Goal: Information Seeking & Learning: Learn about a topic

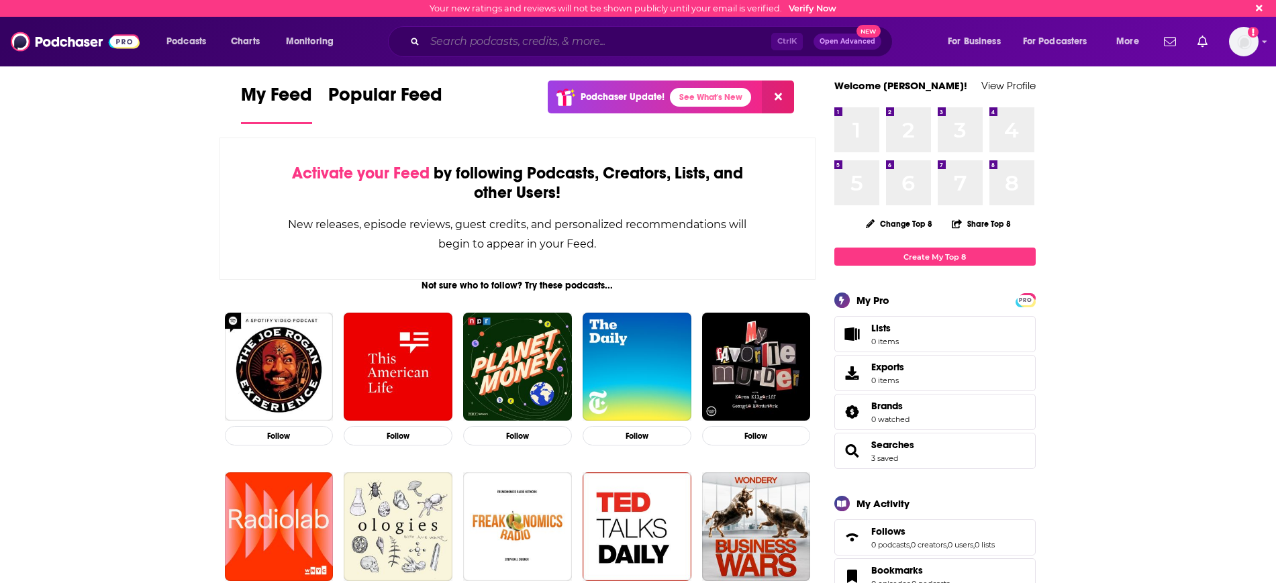
click at [458, 39] on input "Search podcasts, credits, & more..." at bounding box center [598, 41] width 346 height 21
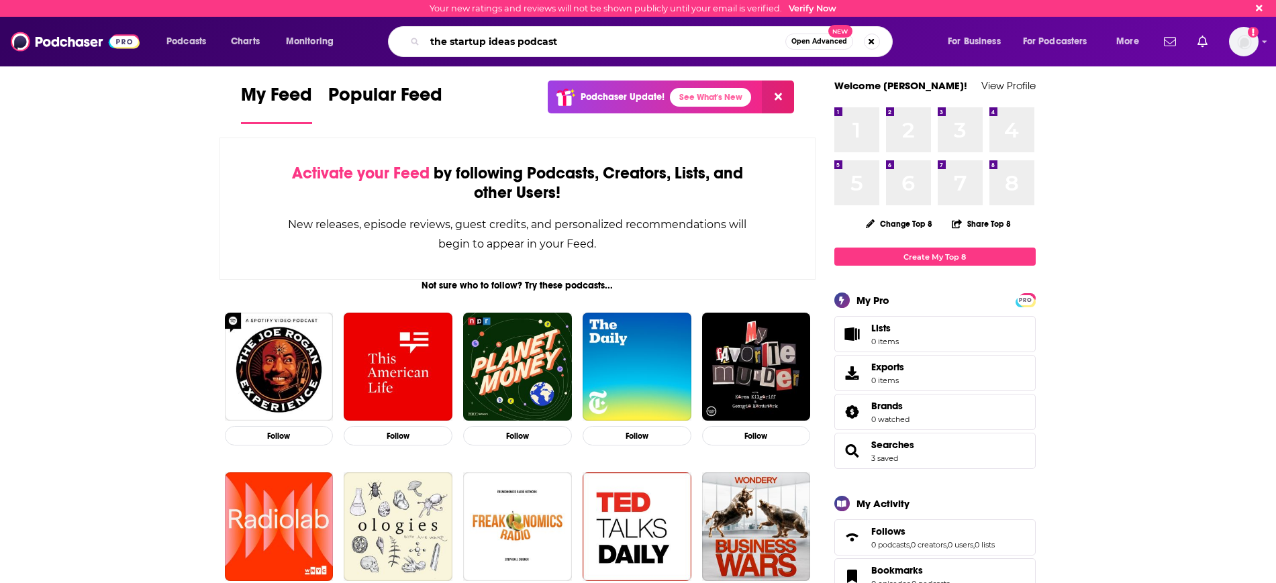
type input "the startup ideas podcast"
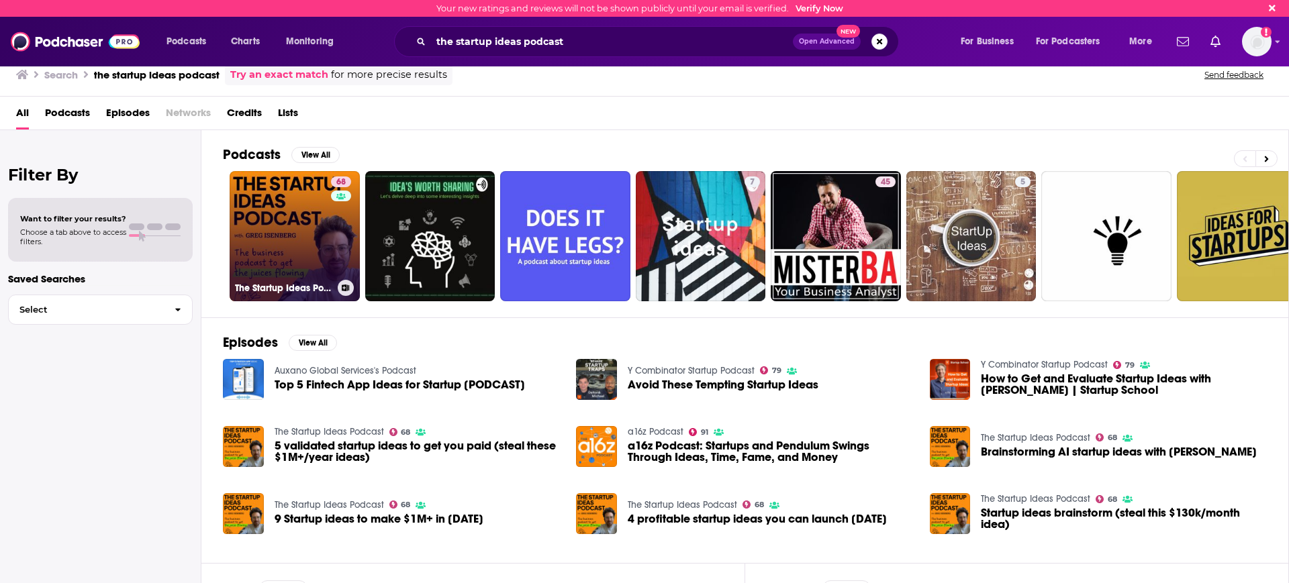
click at [289, 235] on link "68 The Startup Ideas Podcast" at bounding box center [295, 236] width 130 height 130
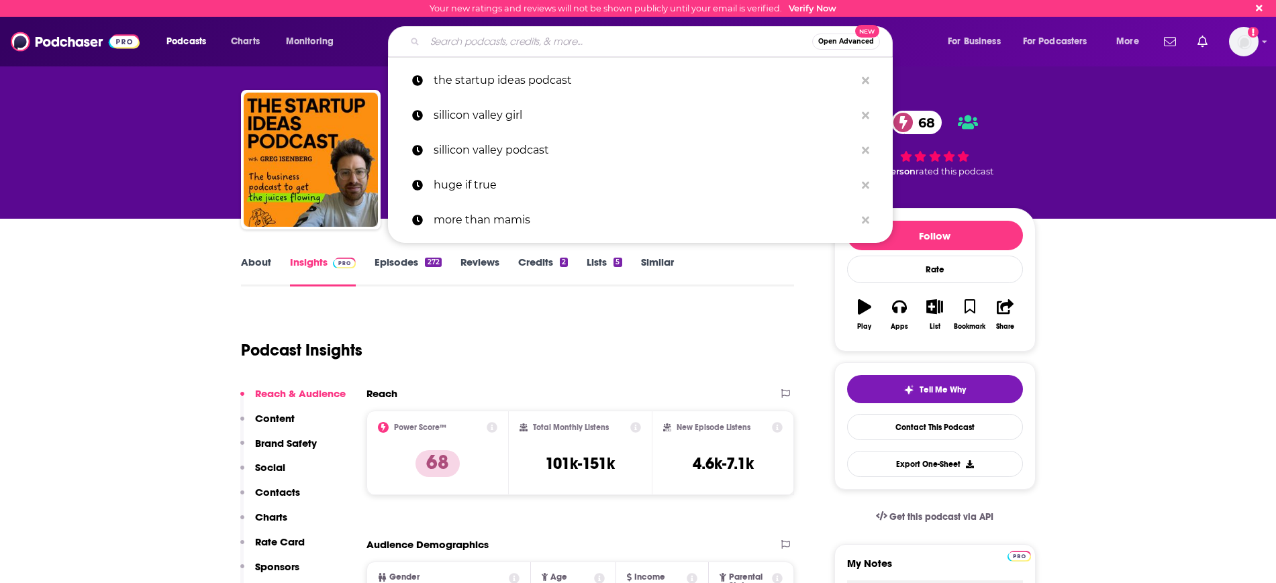
click at [452, 44] on input "Search podcasts, credits, & more..." at bounding box center [618, 41] width 387 height 21
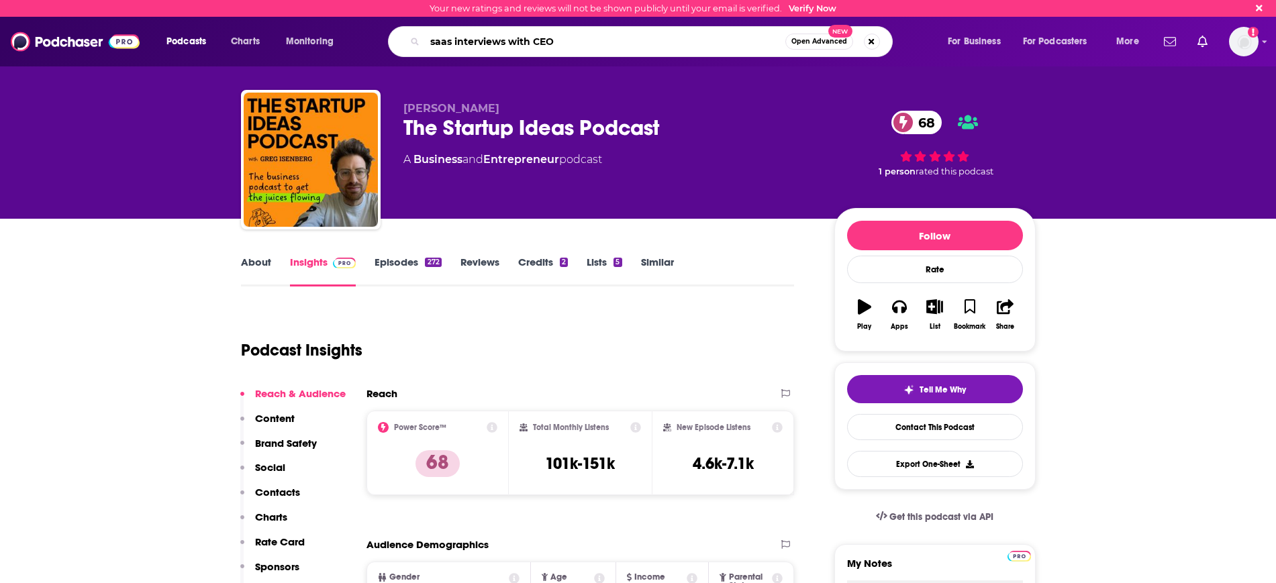
type input "saas interviews with CEOs"
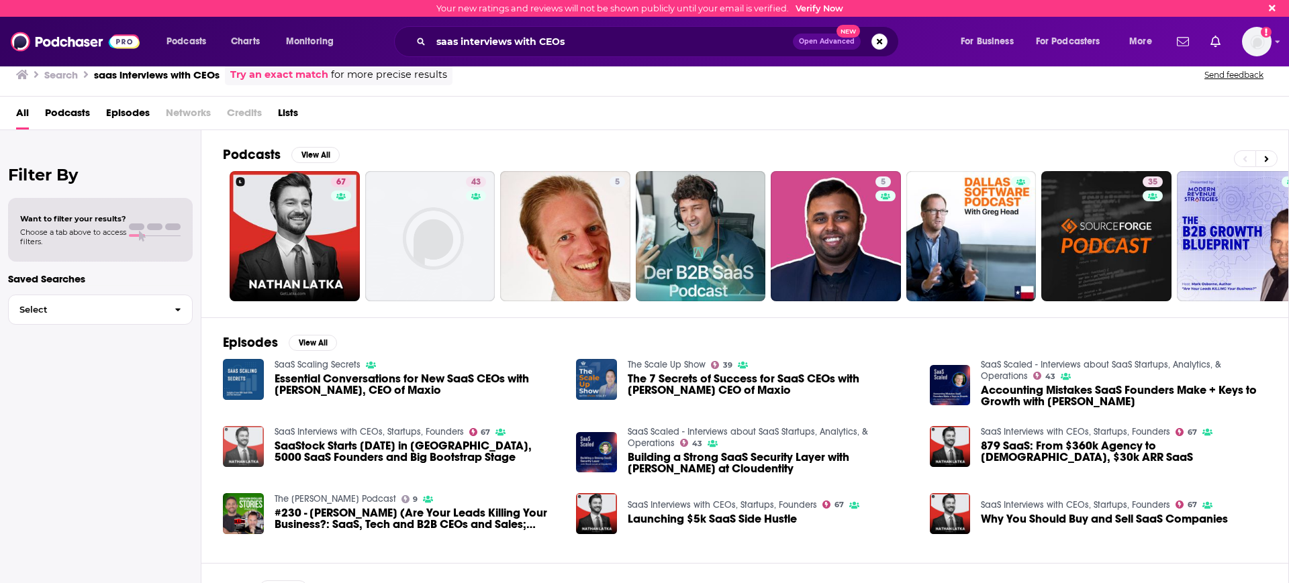
click at [242, 442] on img "SaaStock Starts Oct 16th in Dublin, 5000 SaaS Founders and Big Bootstrap Stage" at bounding box center [243, 446] width 41 height 41
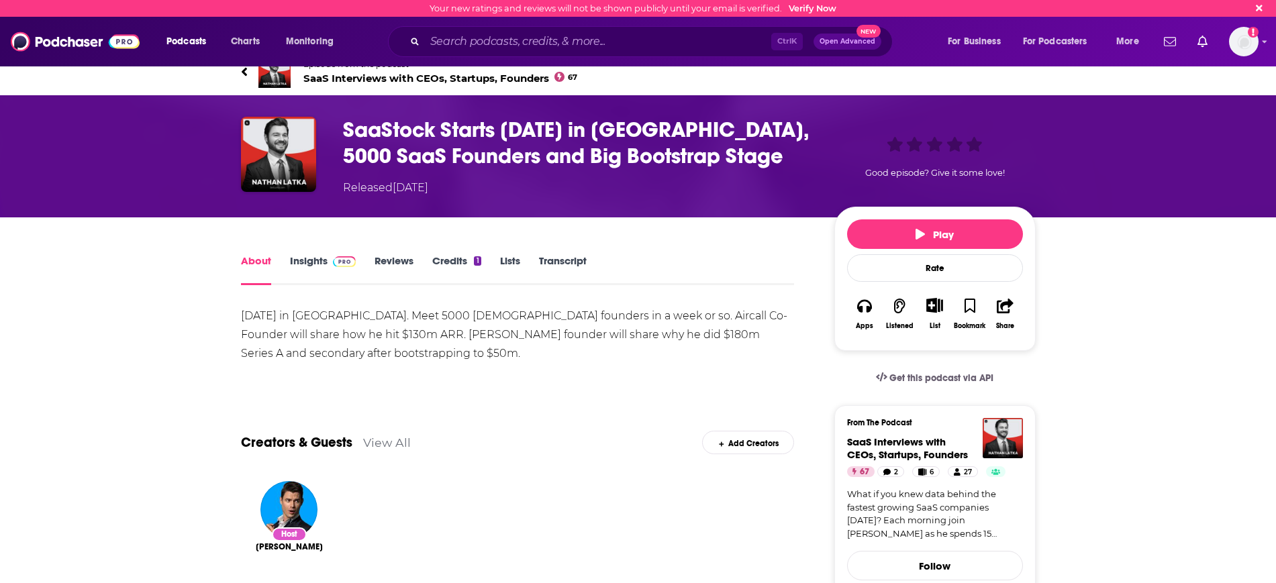
click at [370, 79] on span "SaaS Interviews with CEOs, Startups, Founders 67" at bounding box center [440, 78] width 275 height 13
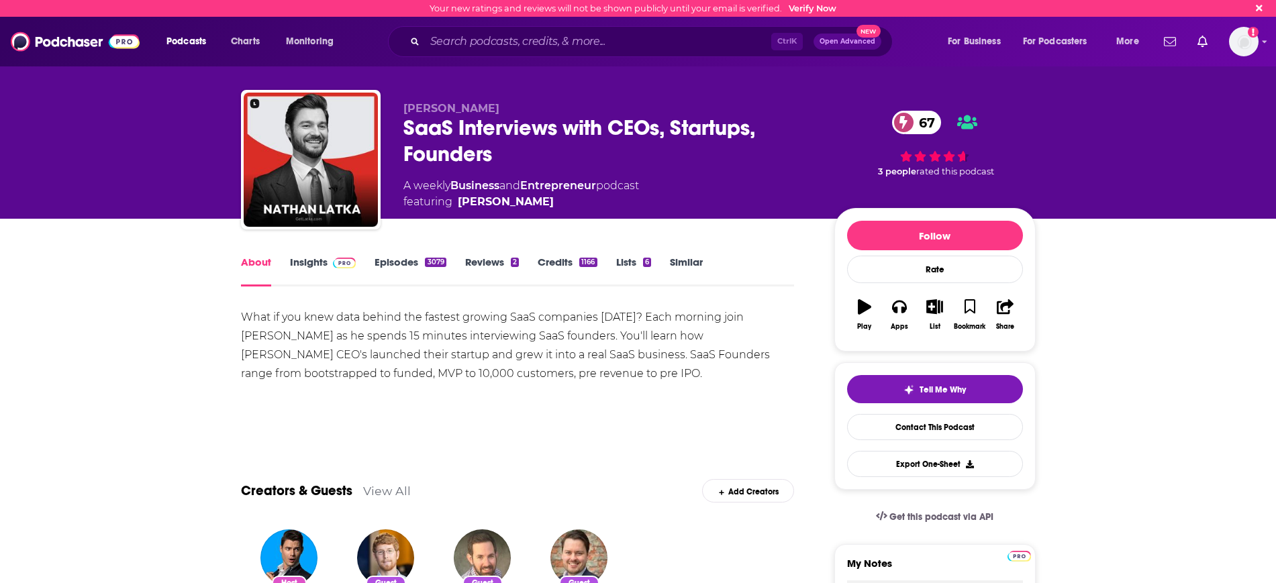
click at [467, 144] on div "SaaS Interviews with CEOs, Startups, Founders 67" at bounding box center [608, 141] width 410 height 52
click at [461, 126] on div "SaaS Interviews with CEOs, Startups, Founders 67" at bounding box center [608, 141] width 410 height 52
click at [314, 254] on div "About Insights Episodes 3079 Reviews 2 Credits 1166 Lists 6 Similar" at bounding box center [518, 270] width 554 height 33
click at [320, 264] on link "Insights" at bounding box center [323, 271] width 66 height 31
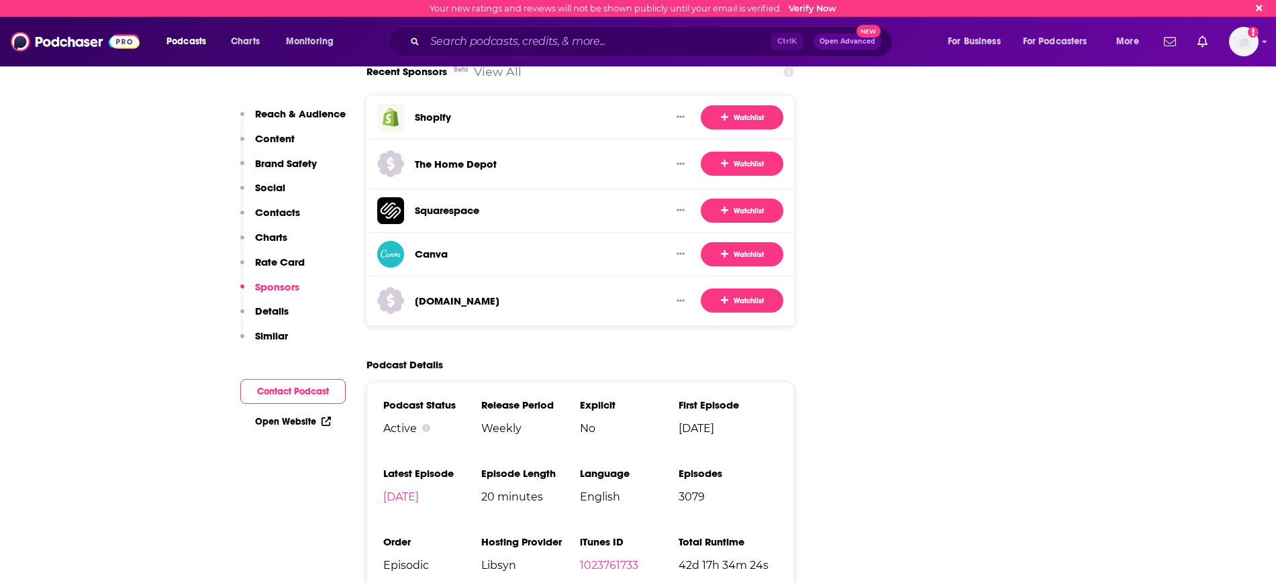
scroll to position [2518, 0]
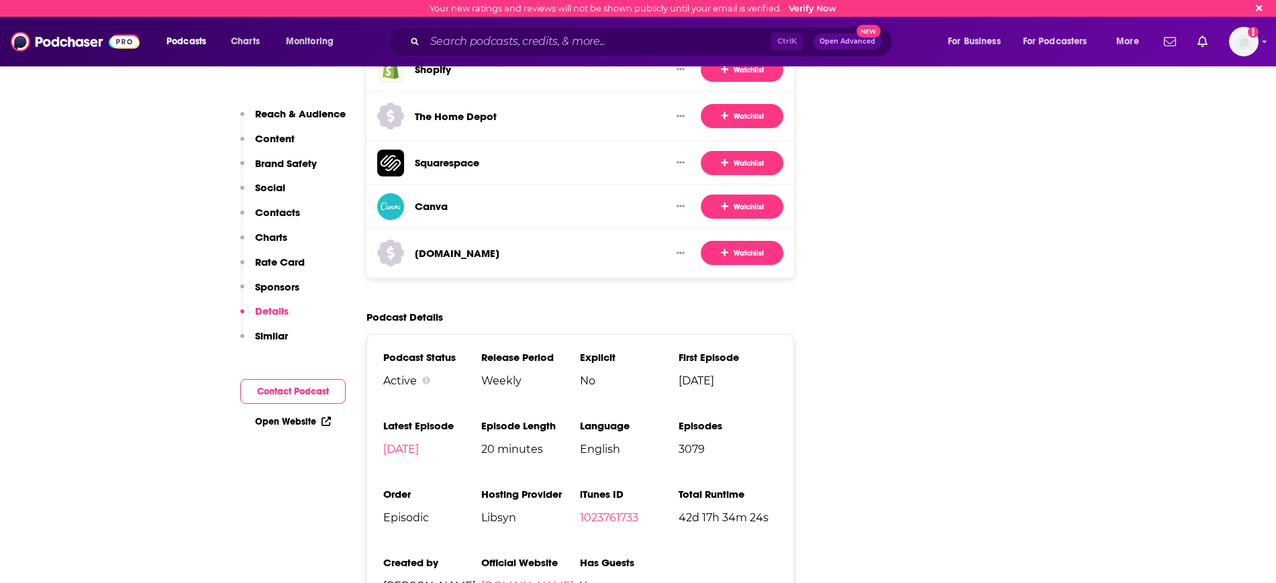
click at [512, 580] on link "getlatka.com" at bounding box center [527, 586] width 93 height 13
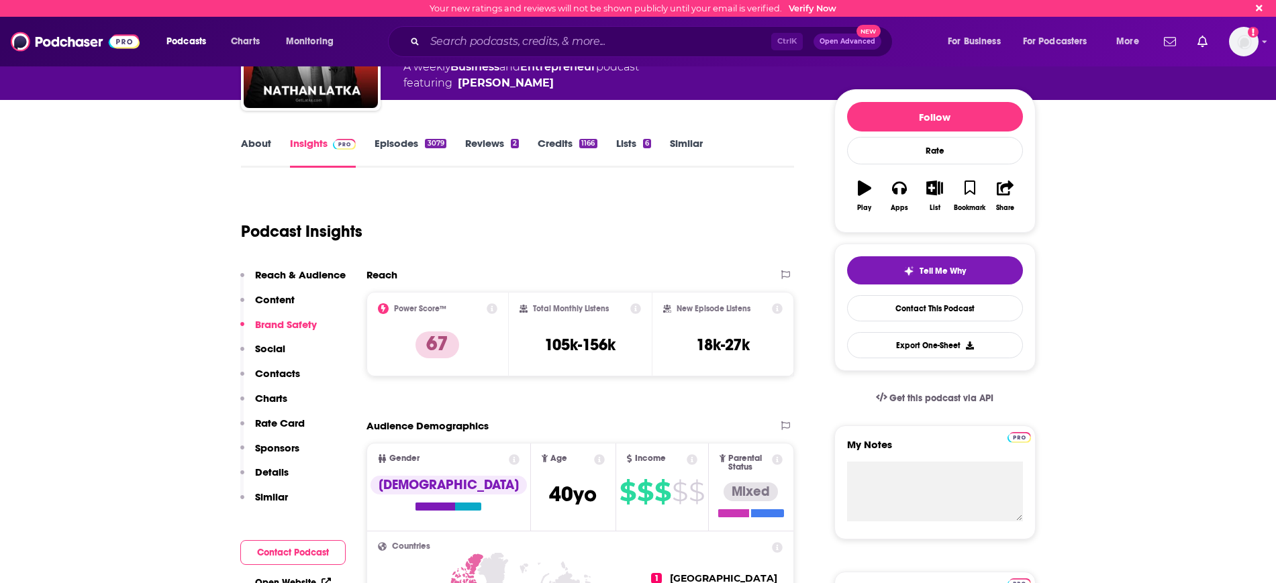
scroll to position [0, 0]
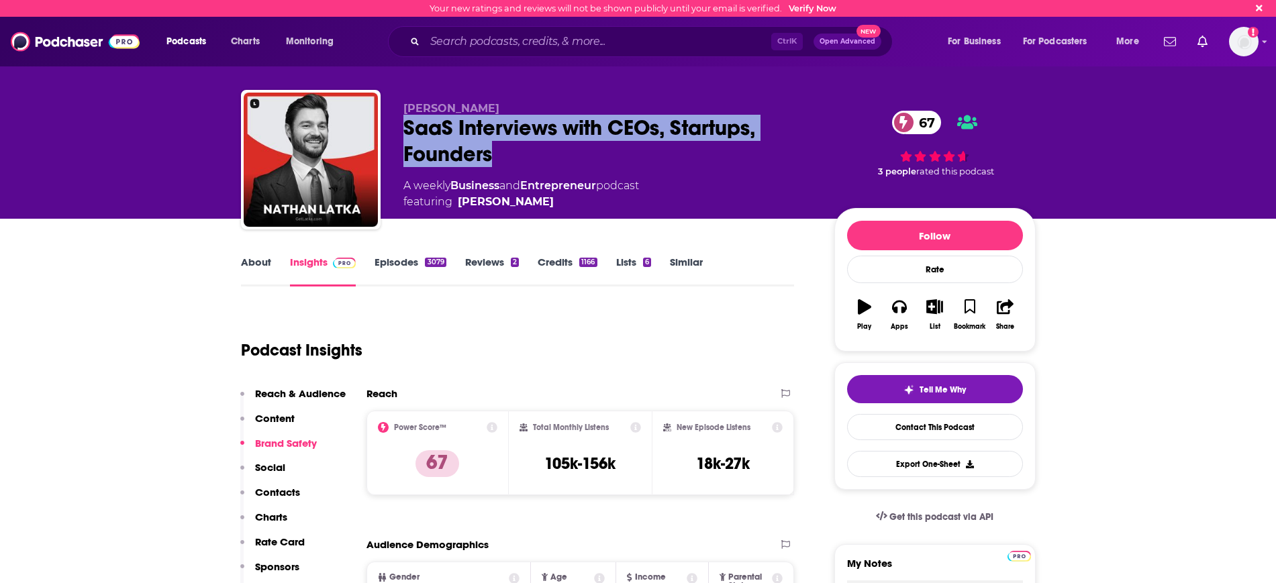
drag, startPoint x: 404, startPoint y: 122, endPoint x: 529, endPoint y: 144, distance: 126.7
click at [563, 150] on div "SaaS Interviews with CEOs, Startups, Founders 67" at bounding box center [608, 141] width 410 height 52
copy h2 "SaaS Interviews with CEOs, Startups, Founders"
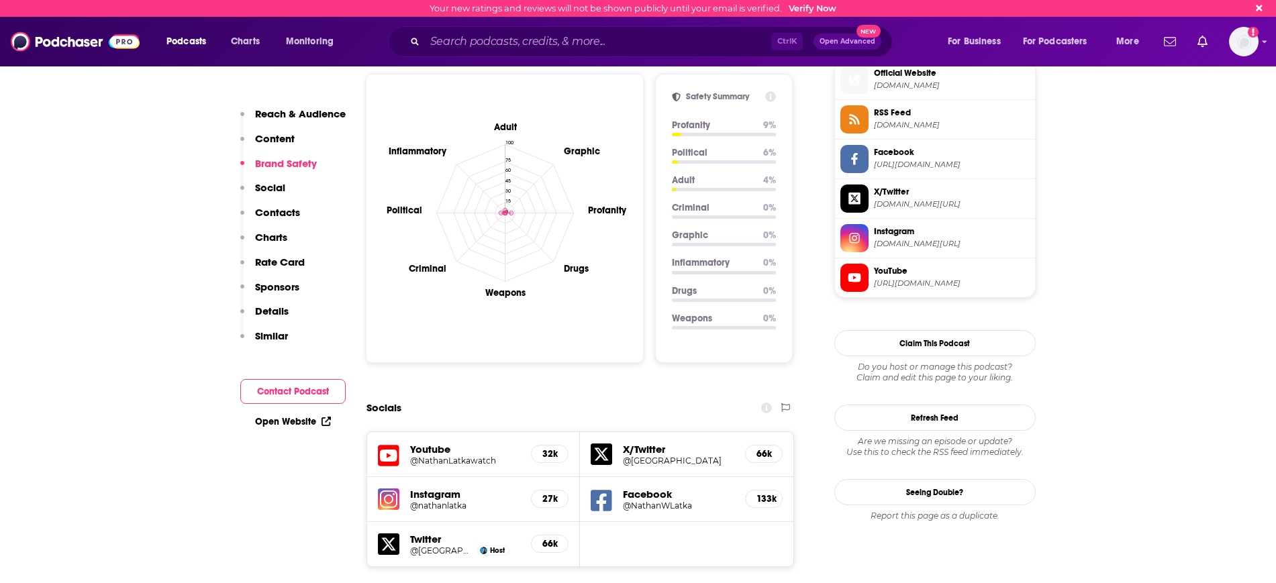
scroll to position [1427, 0]
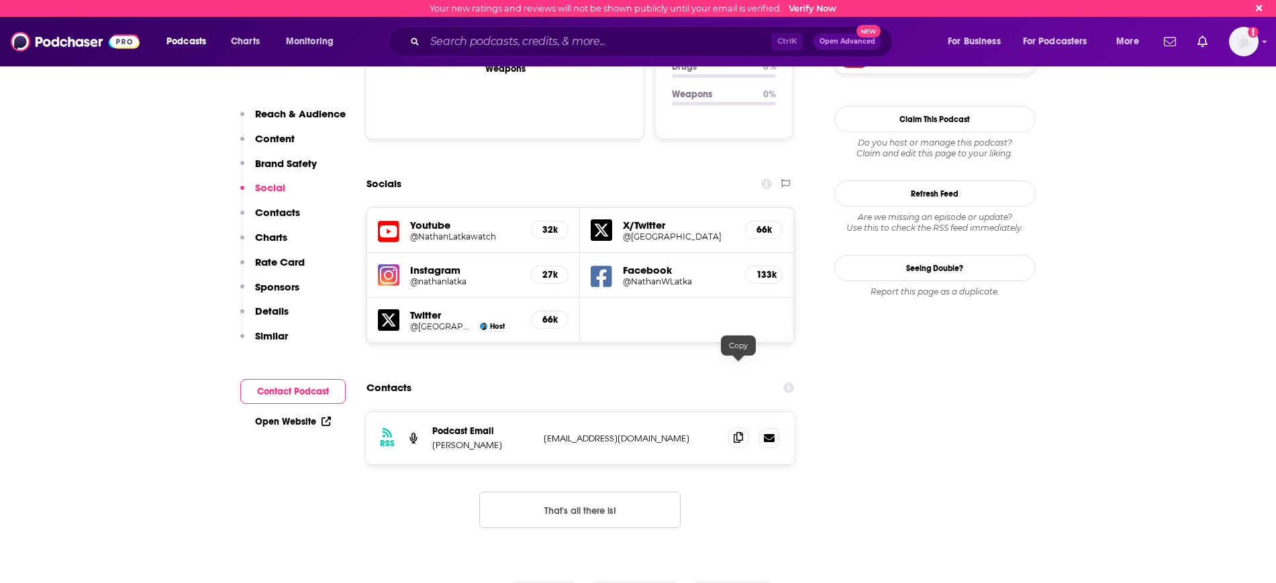
click at [739, 432] on icon at bounding box center [738, 437] width 9 height 11
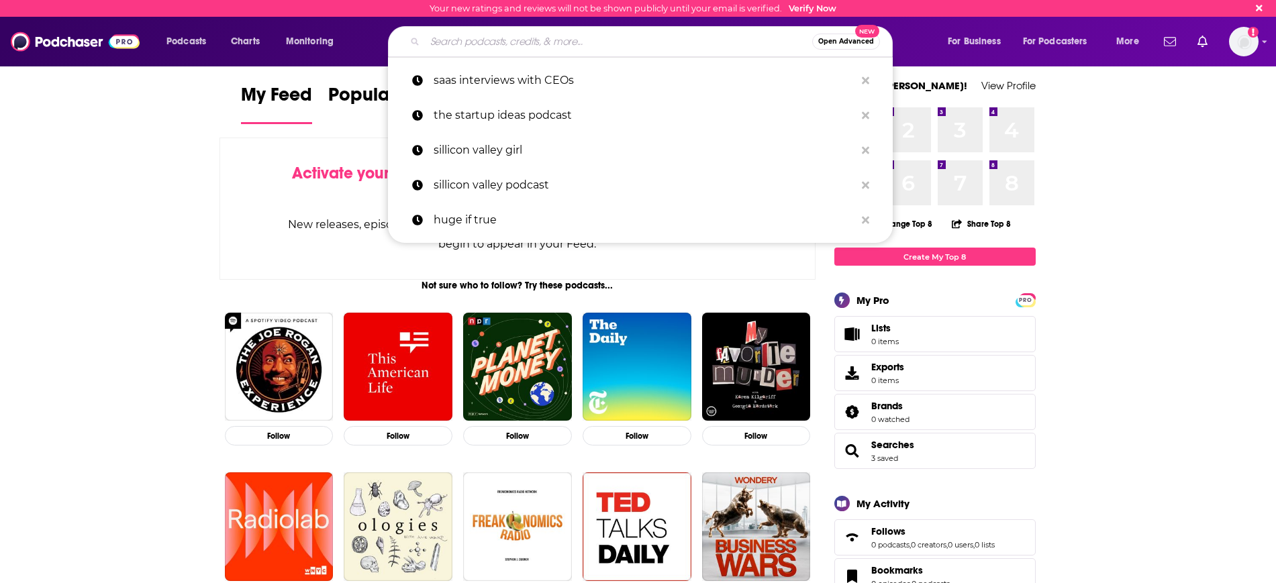
click at [495, 42] on input "Search podcasts, credits, & more..." at bounding box center [618, 41] width 387 height 21
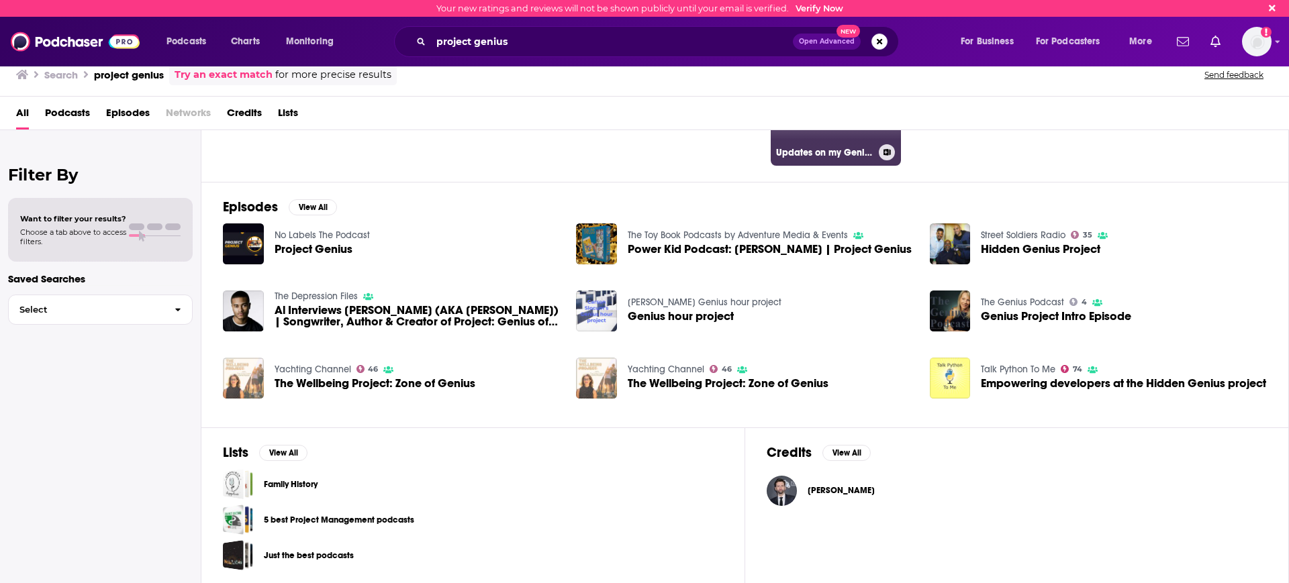
scroll to position [137, 0]
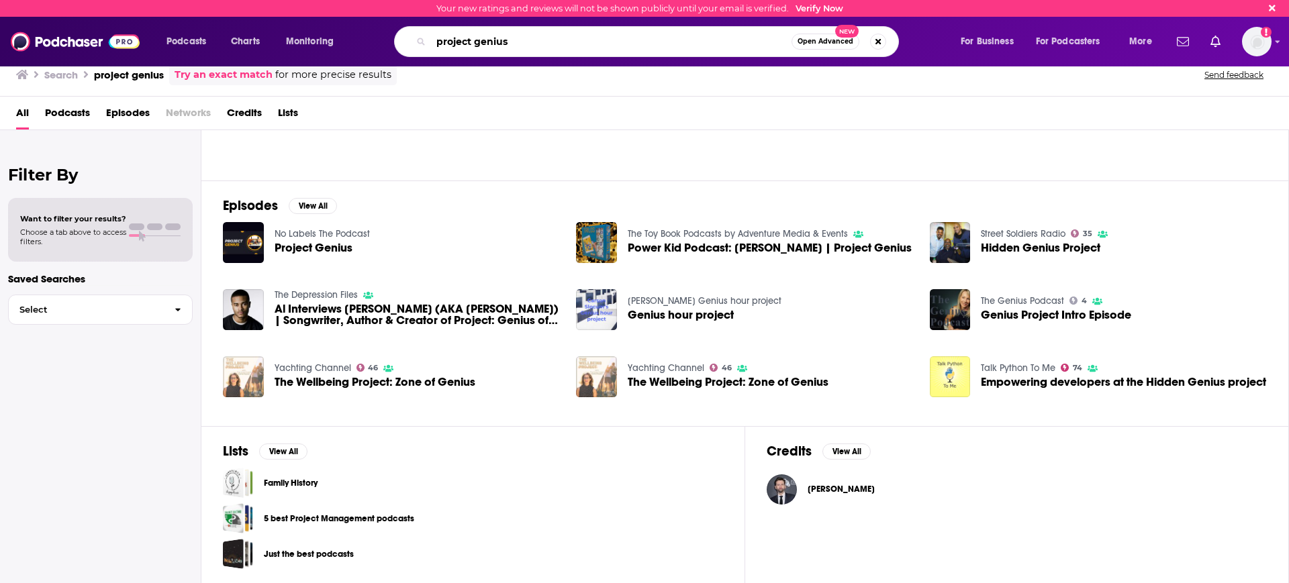
click at [561, 50] on input "project genius" at bounding box center [611, 41] width 361 height 21
click at [525, 41] on input "project genius" at bounding box center [611, 41] width 361 height 21
drag, startPoint x: 525, startPoint y: 41, endPoint x: 393, endPoint y: 39, distance: 132.3
click at [393, 39] on div "project genius Open Advanced New" at bounding box center [660, 41] width 574 height 31
paste input "Product Genius: Inventions, Inventors, and Startup"
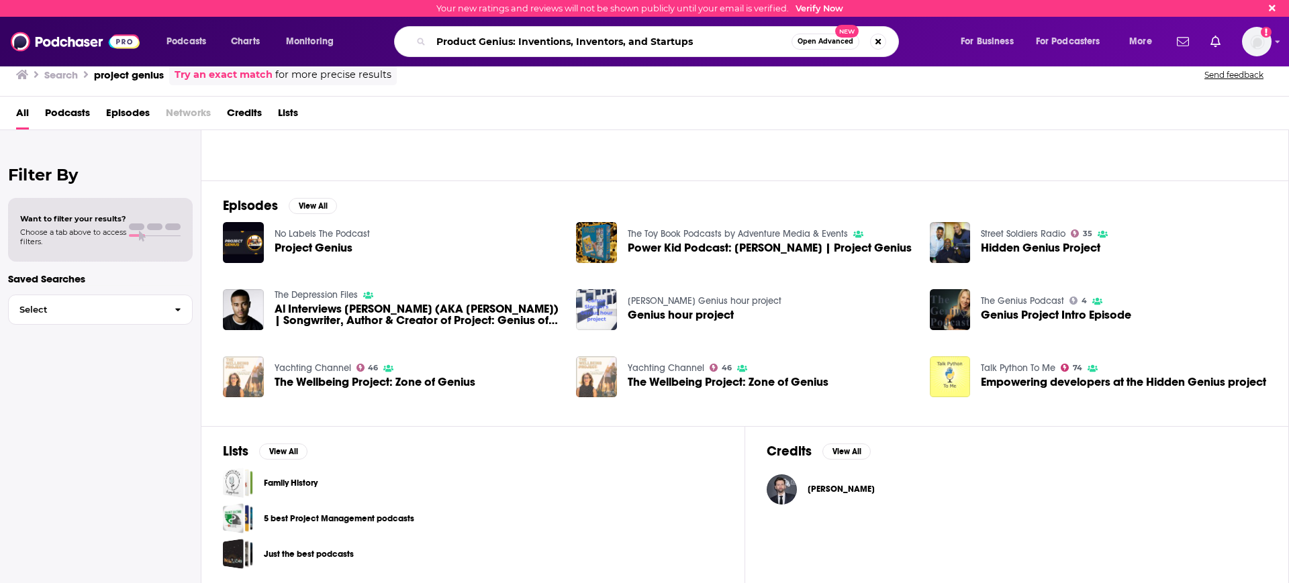
type input "Product Genius: Inventions, Inventors, and Startups"
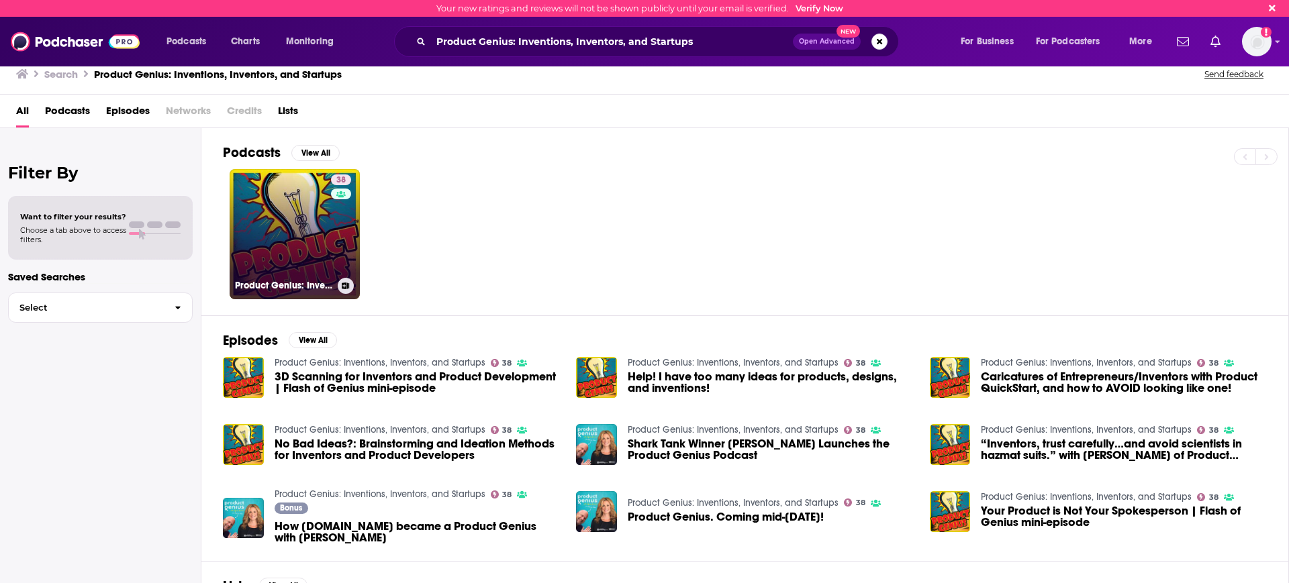
click at [295, 232] on link "38 Product Genius: Inventions, Inventors, and Startups" at bounding box center [295, 234] width 130 height 130
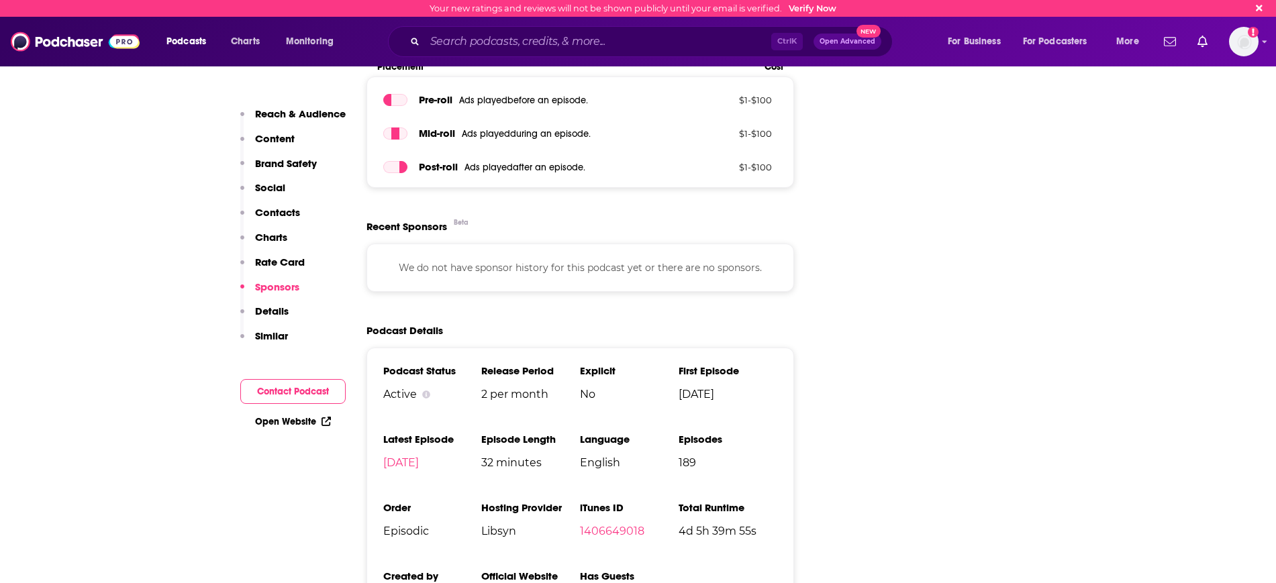
scroll to position [1762, 0]
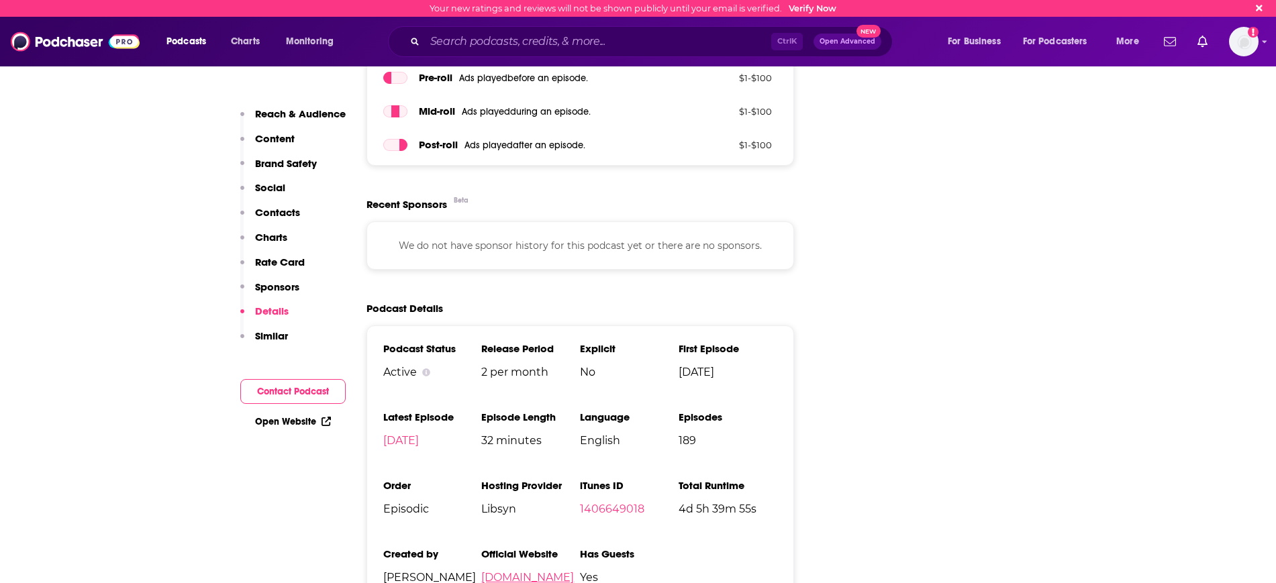
click at [520, 571] on link "[DOMAIN_NAME]" at bounding box center [527, 577] width 93 height 13
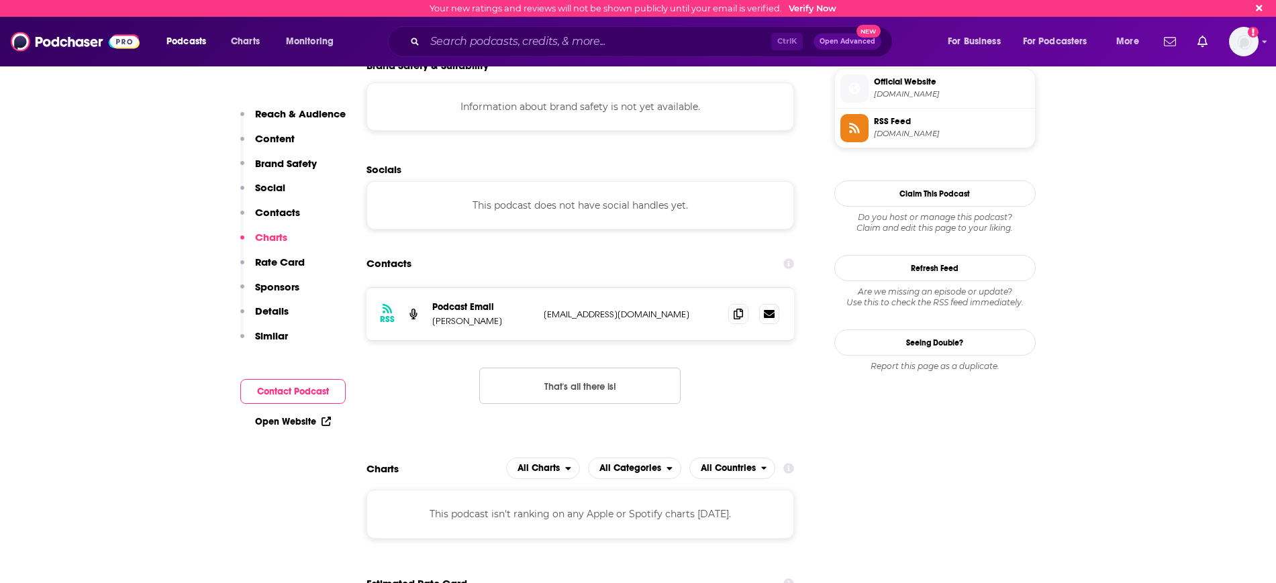
scroll to position [1175, 0]
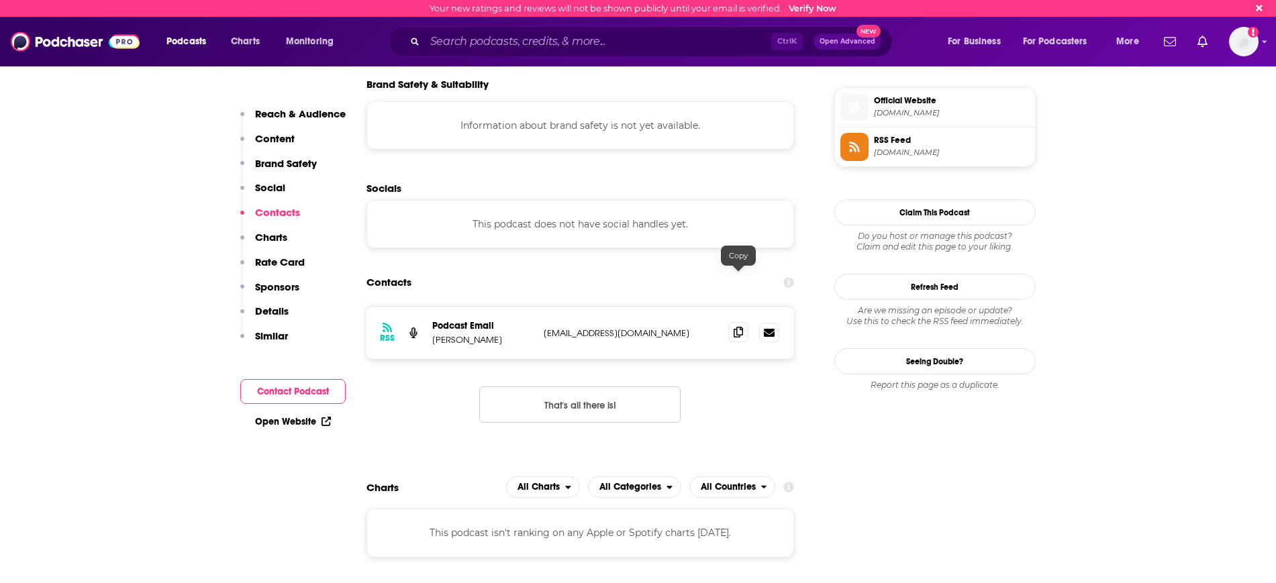
click at [739, 327] on icon at bounding box center [738, 332] width 9 height 11
drag, startPoint x: 495, startPoint y: 171, endPoint x: 481, endPoint y: 136, distance: 38.5
click at [495, 200] on div "This podcast does not have social handles yet." at bounding box center [581, 224] width 428 height 48
click at [499, 46] on input "Search podcasts, credits, & more..." at bounding box center [598, 41] width 346 height 21
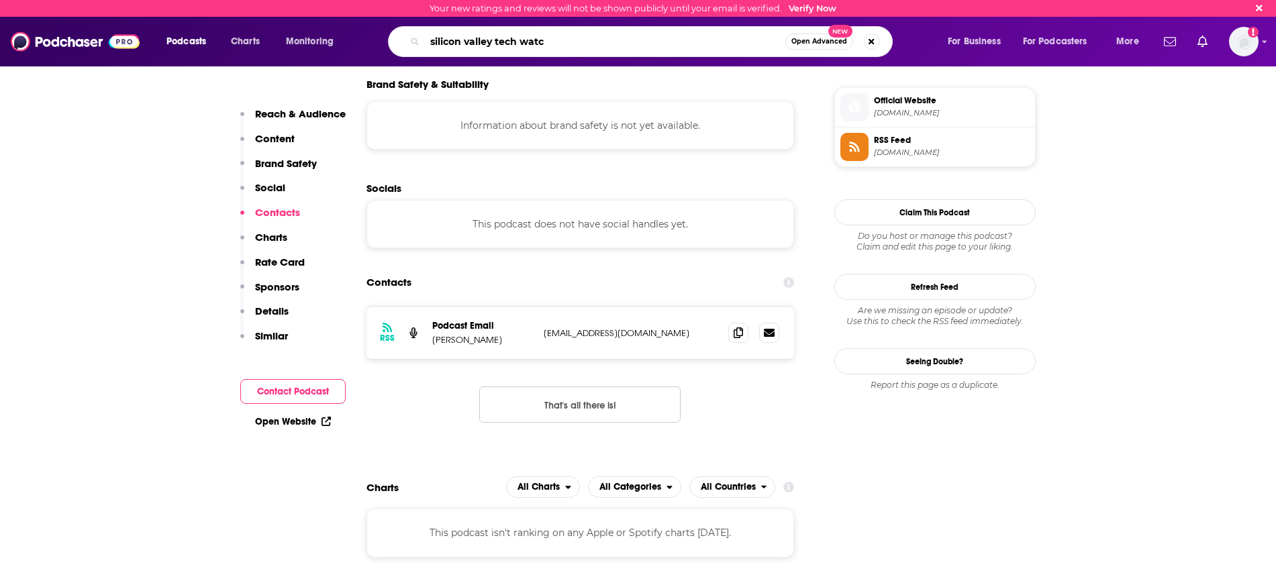
type input "silicon valley tech watch"
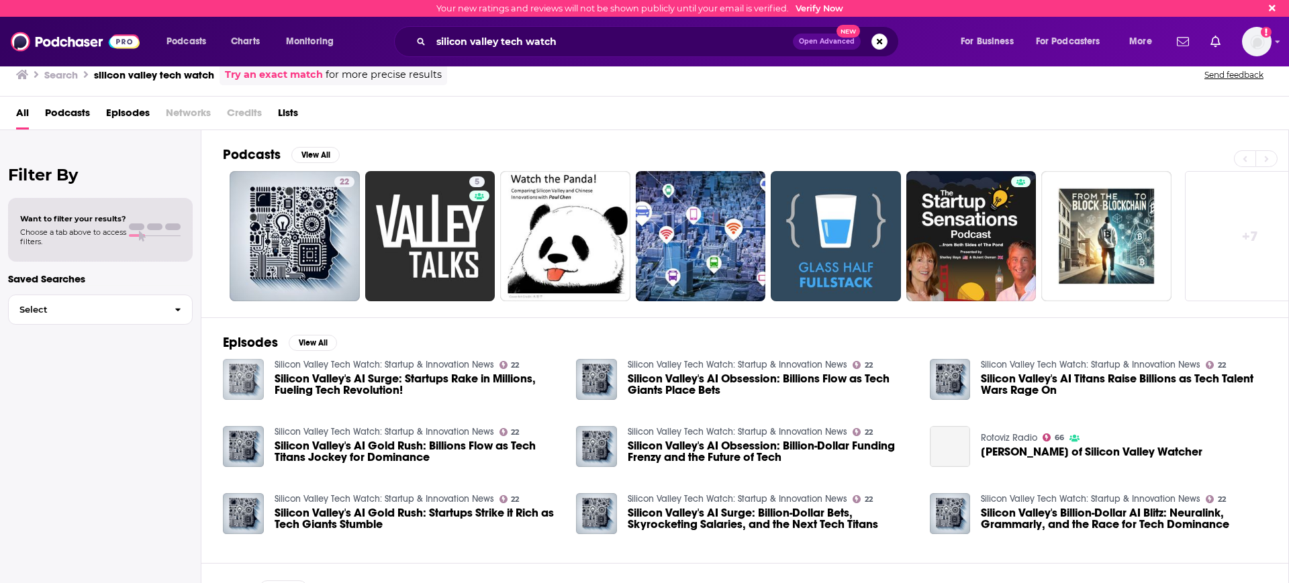
click at [238, 377] on img "Silicon Valley's AI Surge: Startups Rake in Millions, Fueling Tech Revolution!" at bounding box center [243, 379] width 41 height 41
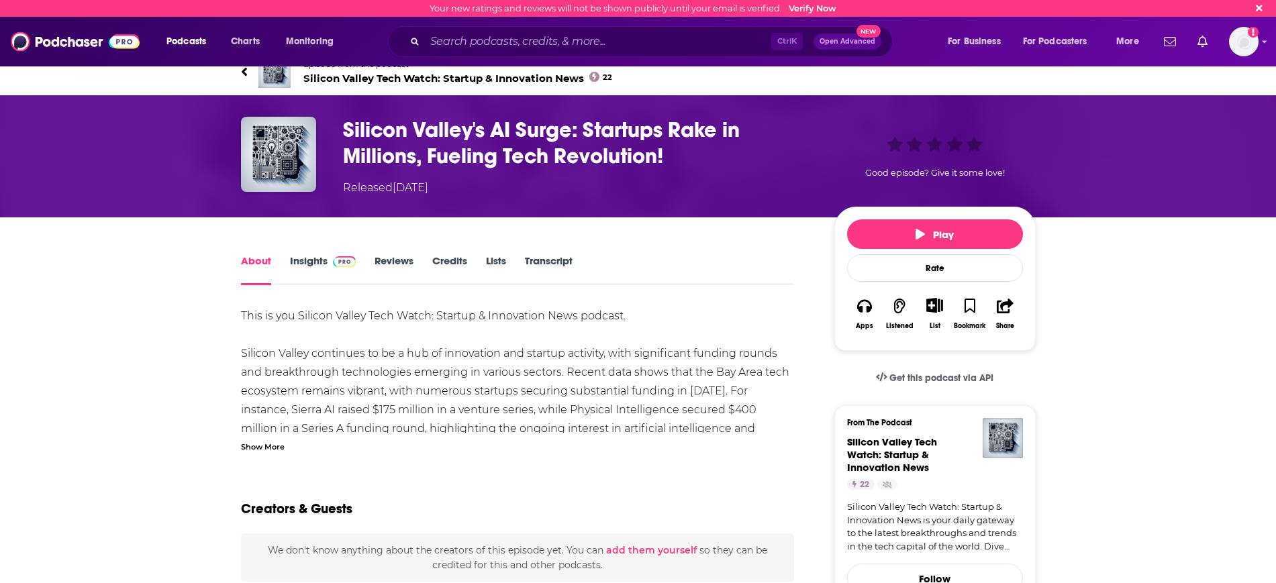
click at [312, 264] on link "Insights" at bounding box center [323, 269] width 66 height 31
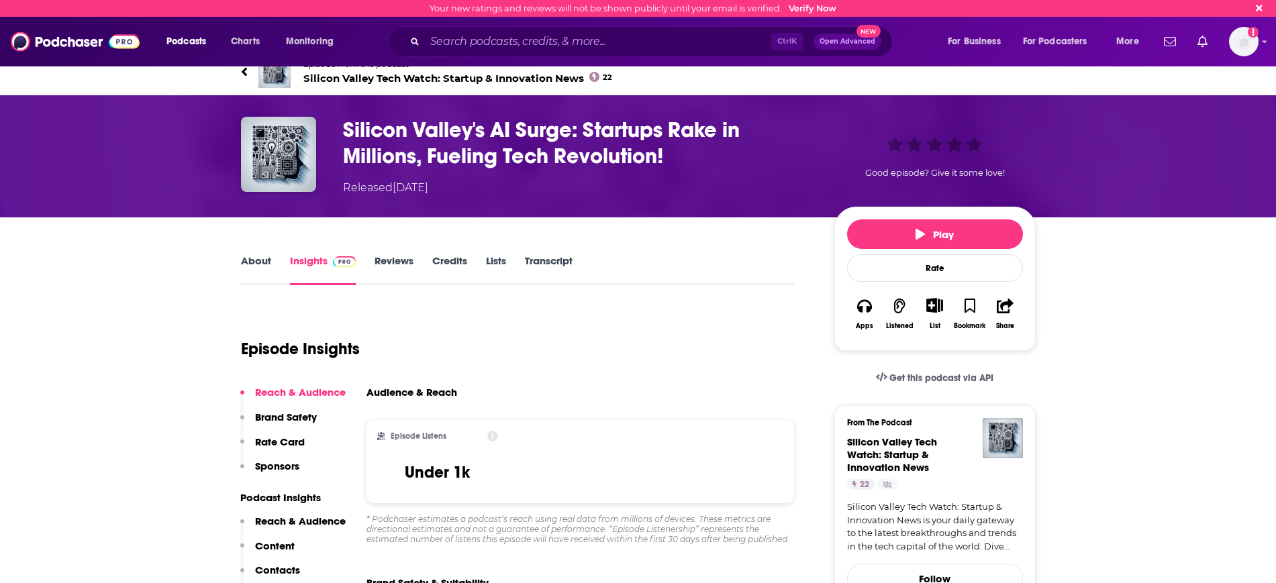
click at [389, 77] on span "Silicon Valley Tech Watch: Startup & Innovation News 22" at bounding box center [457, 78] width 309 height 13
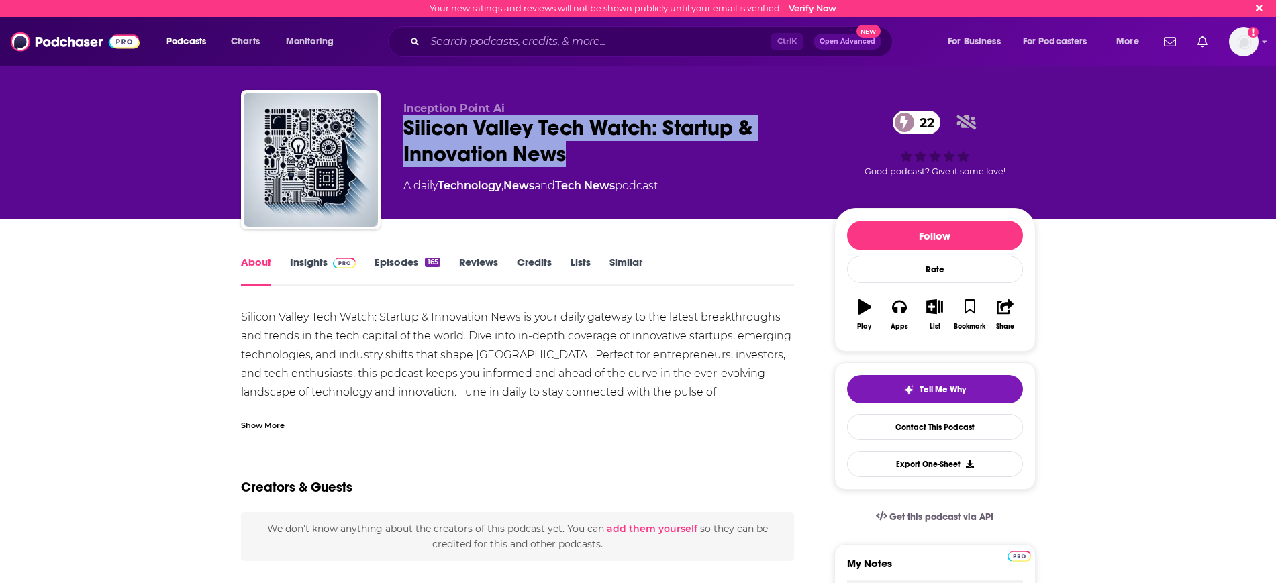
drag, startPoint x: 403, startPoint y: 126, endPoint x: 609, endPoint y: 158, distance: 208.1
click at [609, 158] on div "Silicon Valley Tech Watch: Startup & Innovation News 22" at bounding box center [608, 141] width 410 height 52
copy h1 "Silicon Valley Tech Watch: Startup & Innovation News"
click at [338, 262] on img at bounding box center [344, 263] width 23 height 11
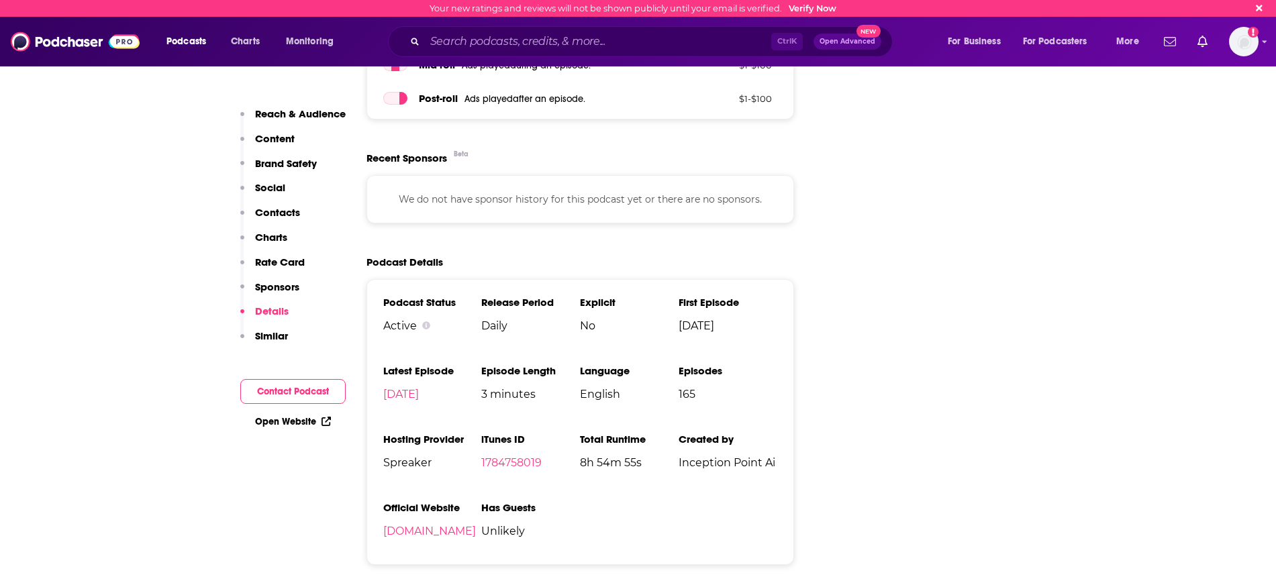
scroll to position [1427, 0]
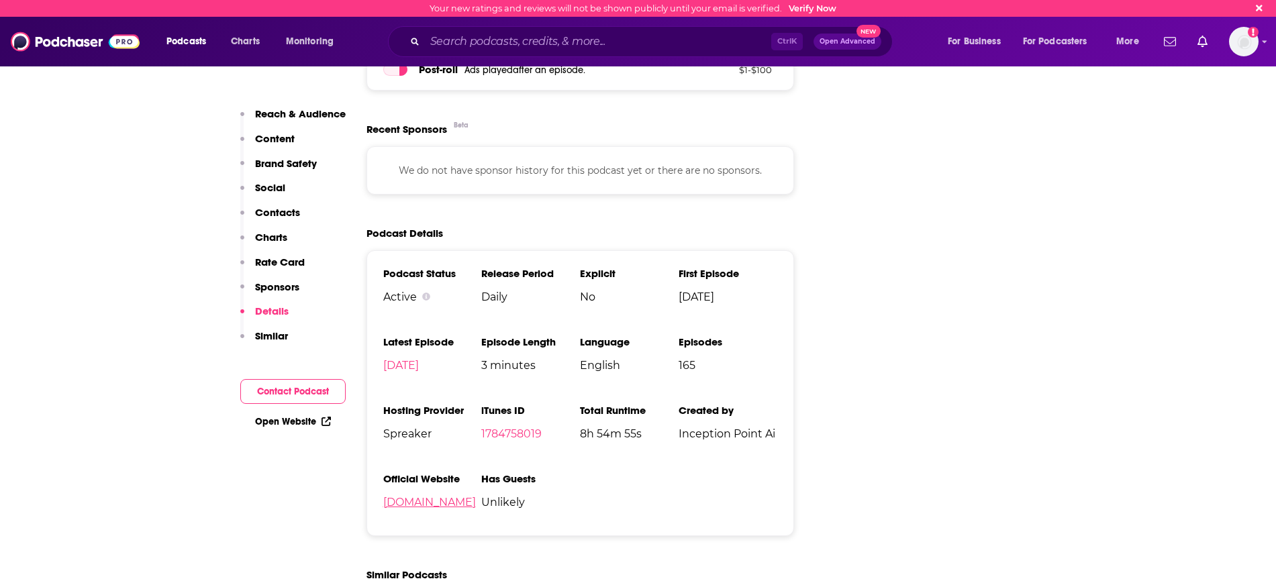
click at [408, 504] on link "[DOMAIN_NAME]" at bounding box center [429, 502] width 93 height 13
